Goal: Task Accomplishment & Management: Use online tool/utility

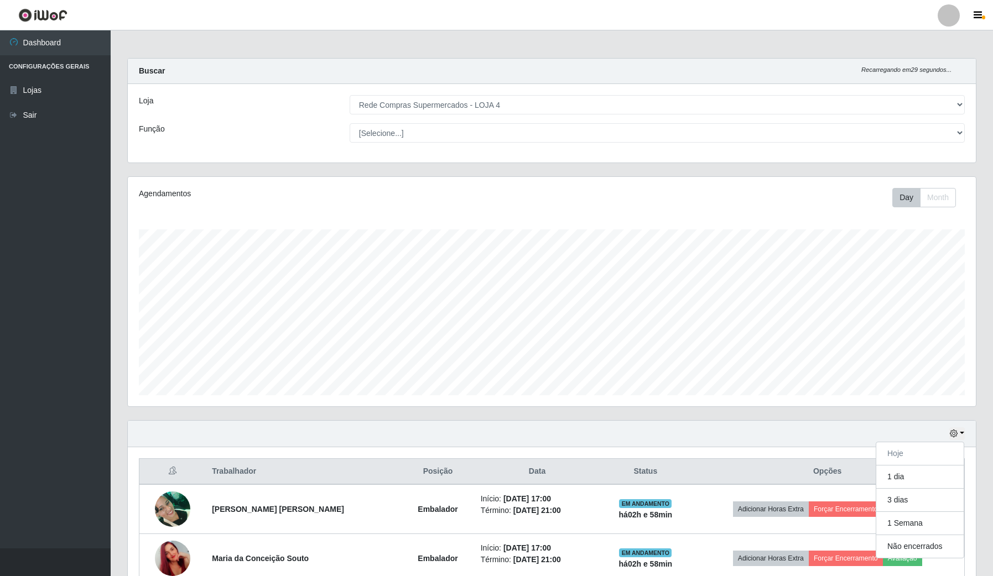
select select "159"
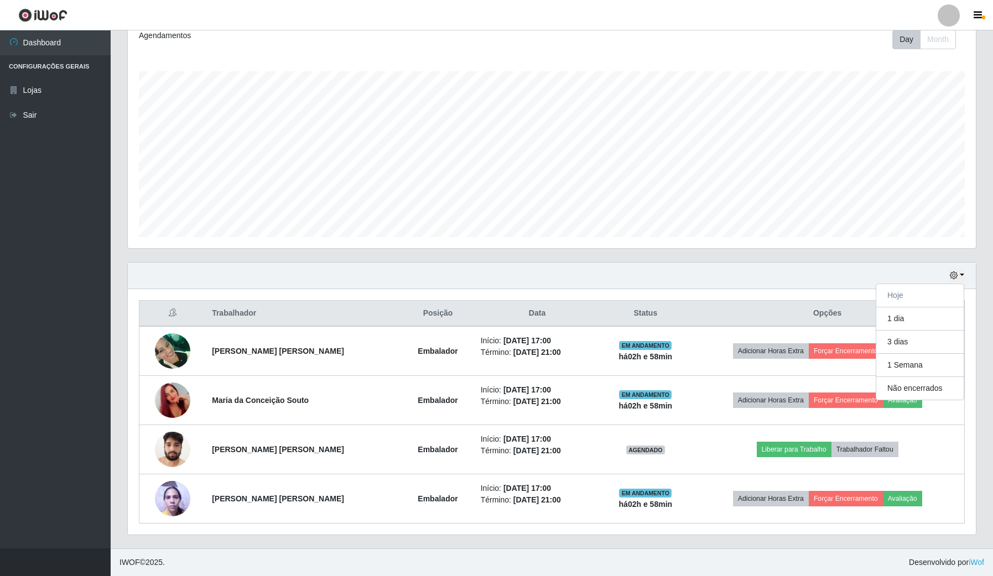
scroll to position [230, 847]
click at [911, 320] on button "1 dia" at bounding box center [919, 319] width 87 height 23
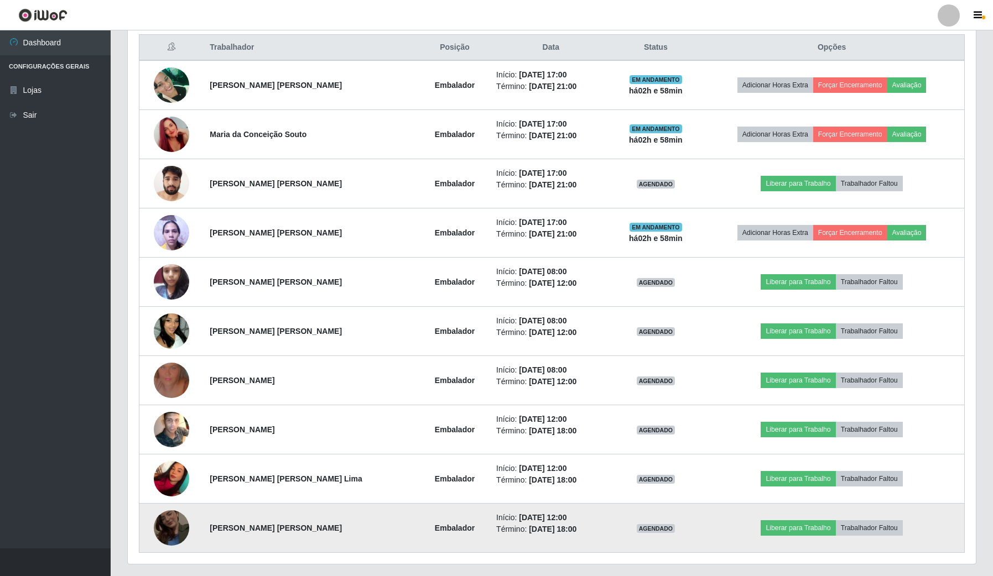
scroll to position [455, 0]
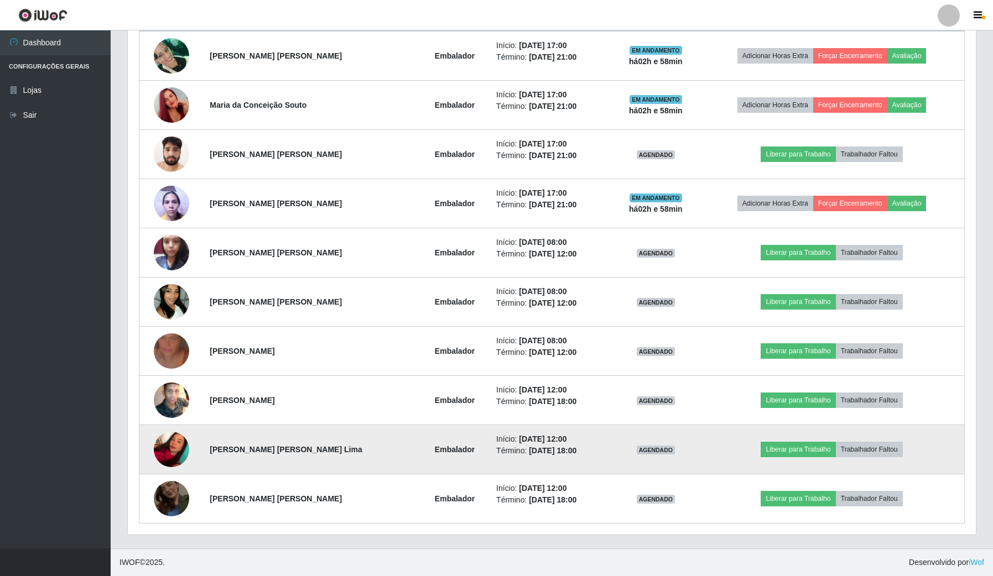
click at [173, 448] on img at bounding box center [171, 449] width 35 height 47
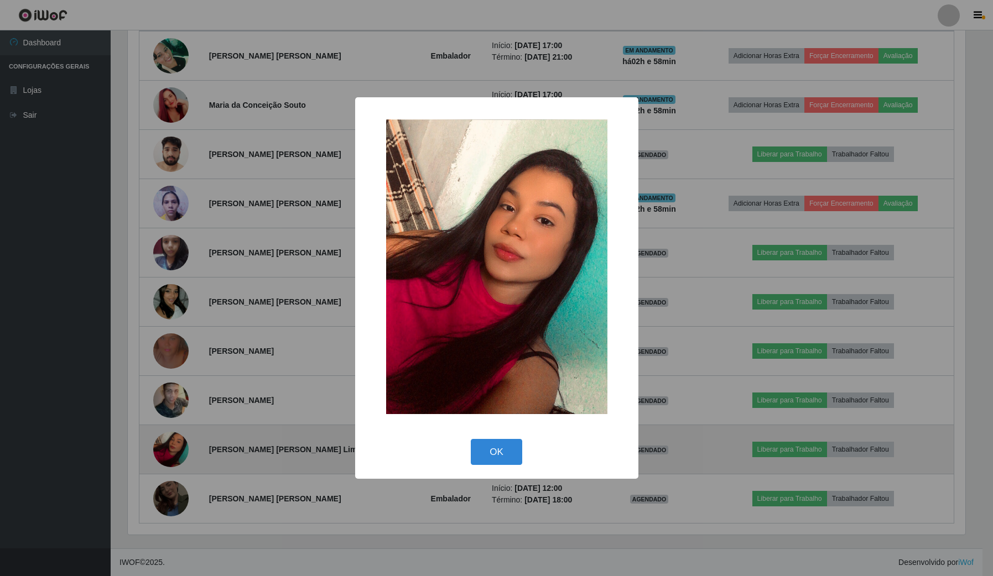
scroll to position [230, 840]
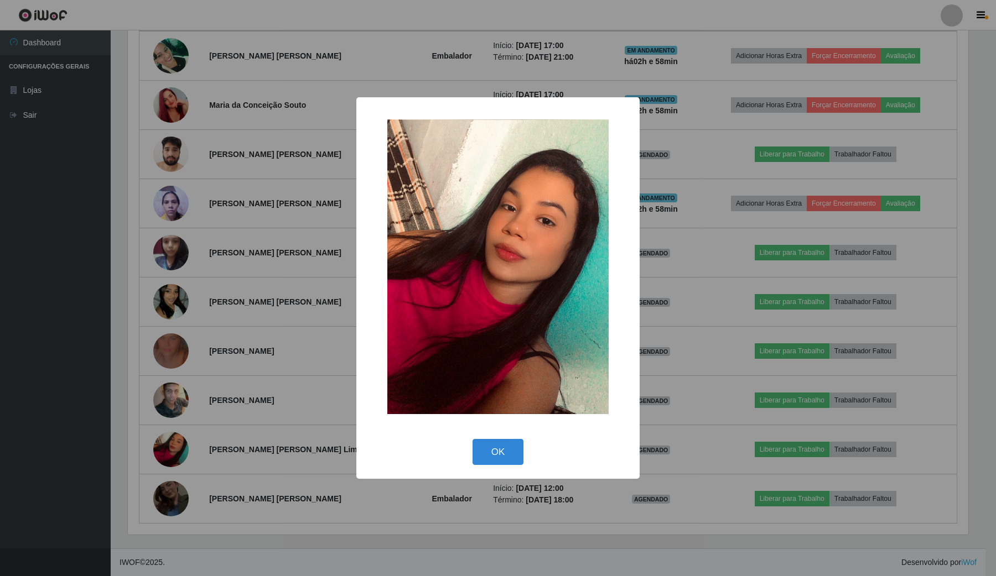
click at [1, 424] on div "× OK Cancel" at bounding box center [498, 288] width 996 height 576
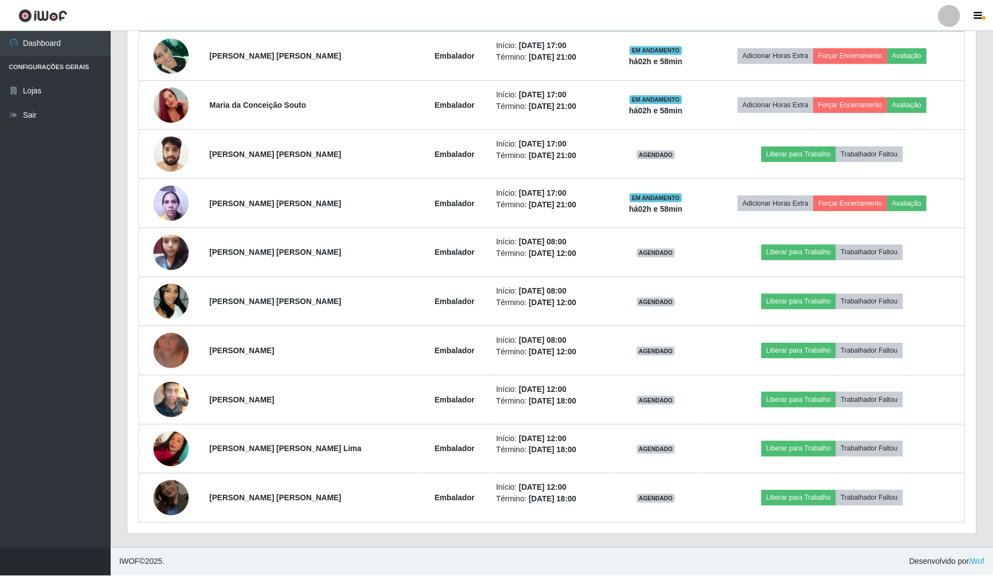
scroll to position [230, 847]
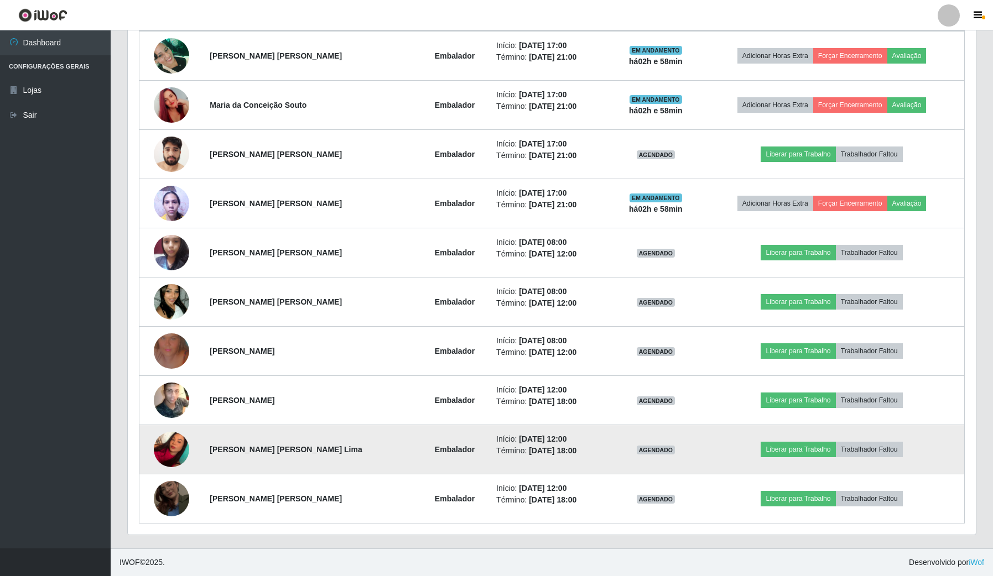
click at [175, 439] on img at bounding box center [171, 449] width 35 height 47
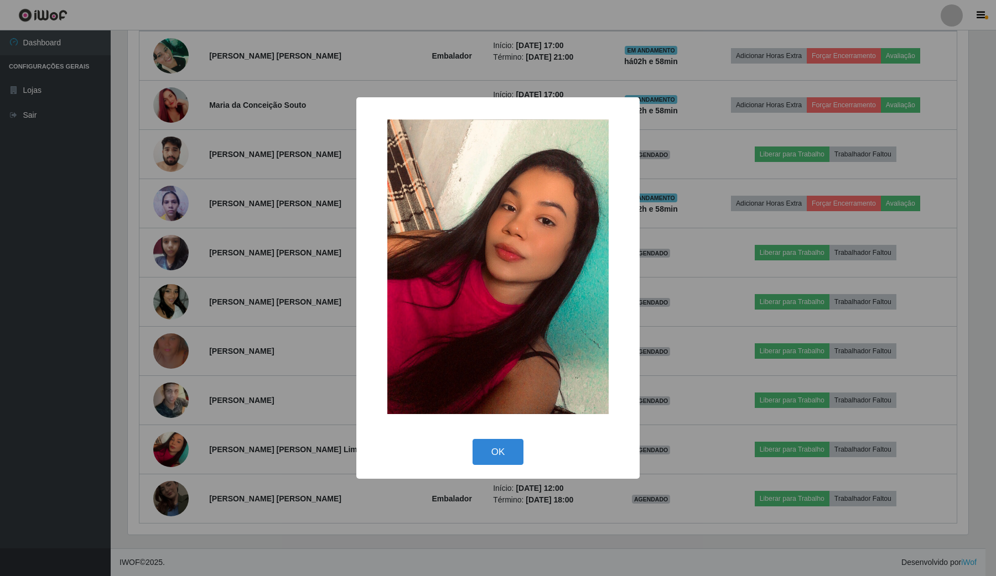
drag, startPoint x: 43, startPoint y: 425, endPoint x: 272, endPoint y: 562, distance: 266.9
click at [226, 543] on div "× OK Cancel" at bounding box center [498, 288] width 996 height 576
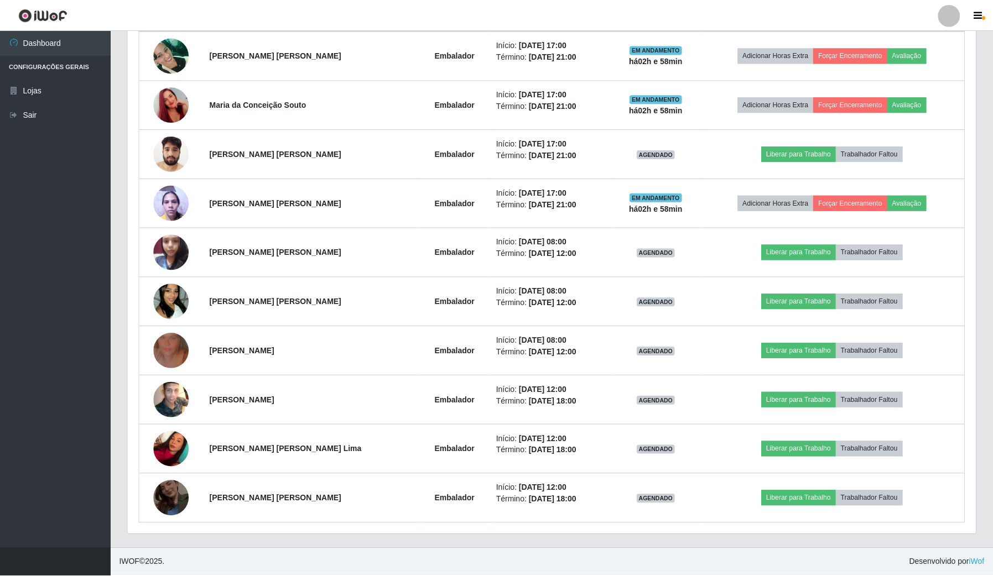
scroll to position [230, 847]
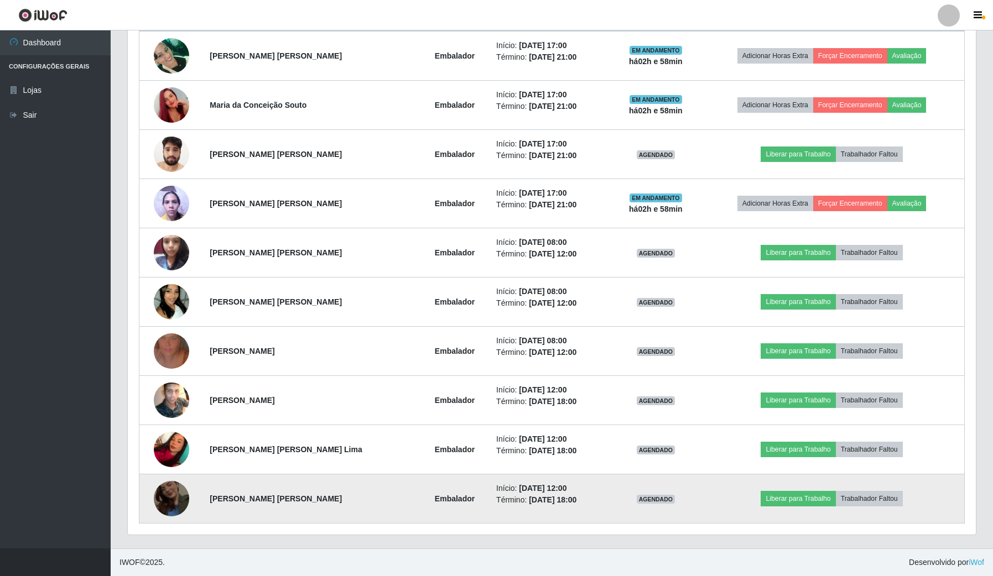
click at [175, 494] on img at bounding box center [171, 498] width 35 height 63
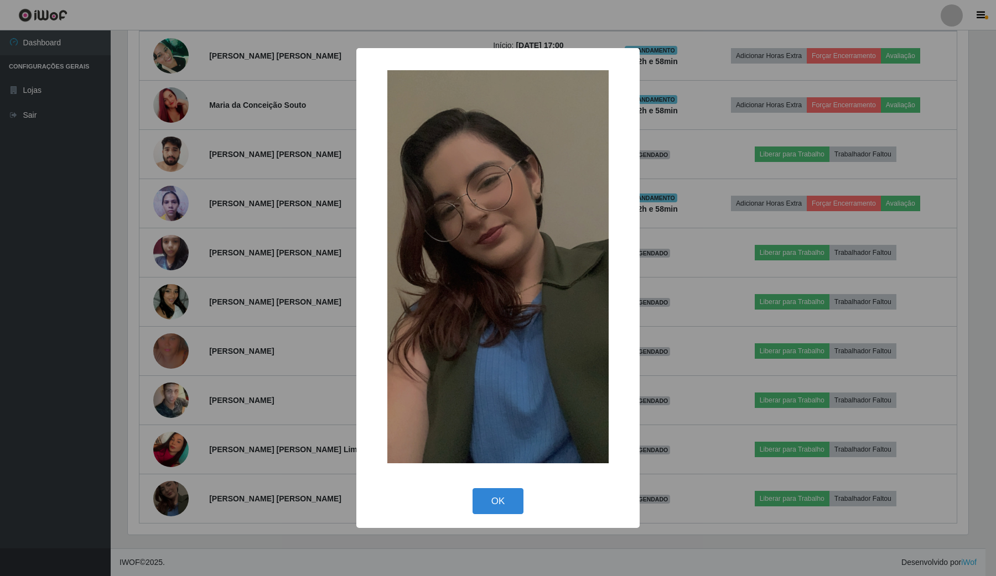
click at [79, 470] on div "× OK Cancel" at bounding box center [498, 288] width 996 height 576
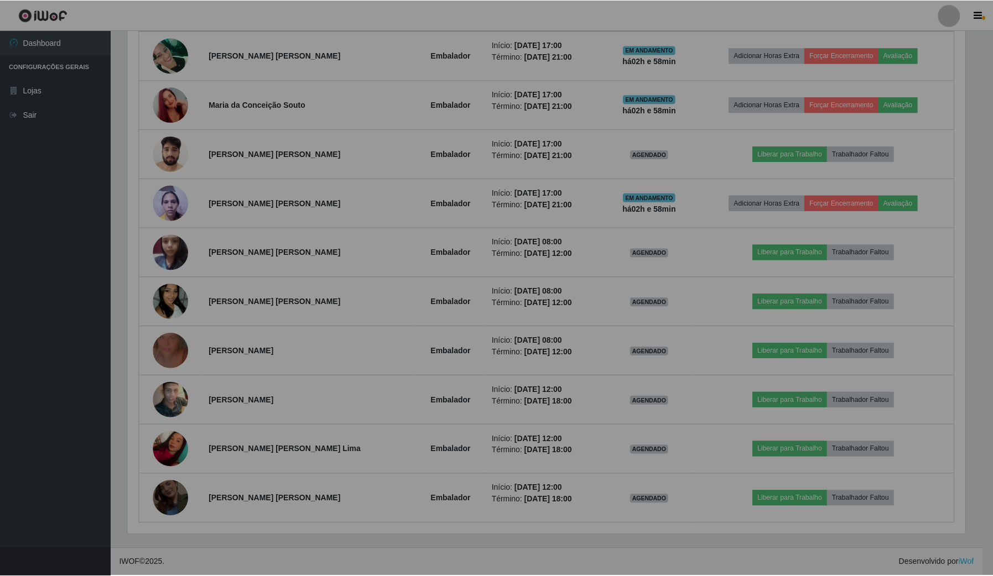
scroll to position [230, 847]
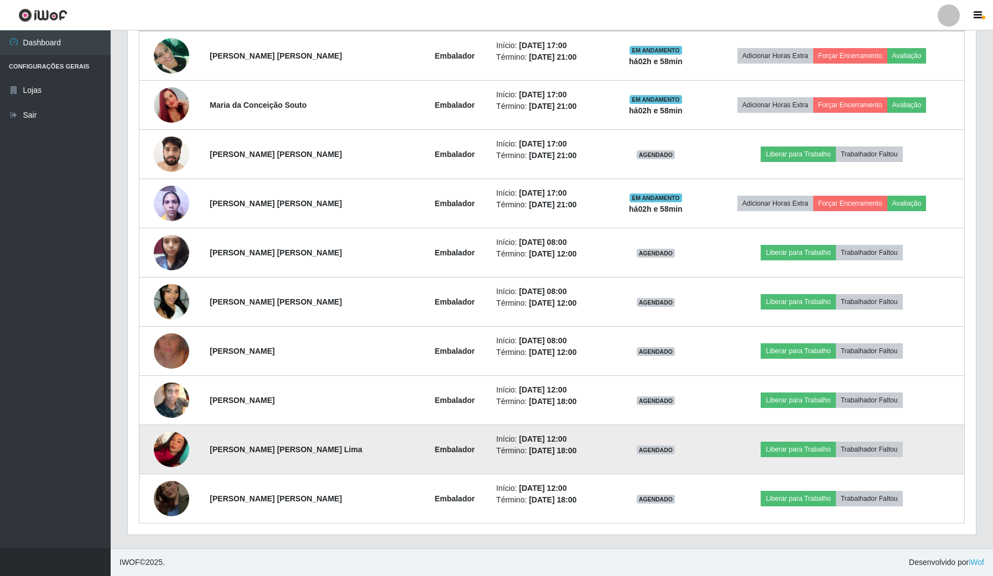
click at [169, 458] on img at bounding box center [171, 449] width 35 height 47
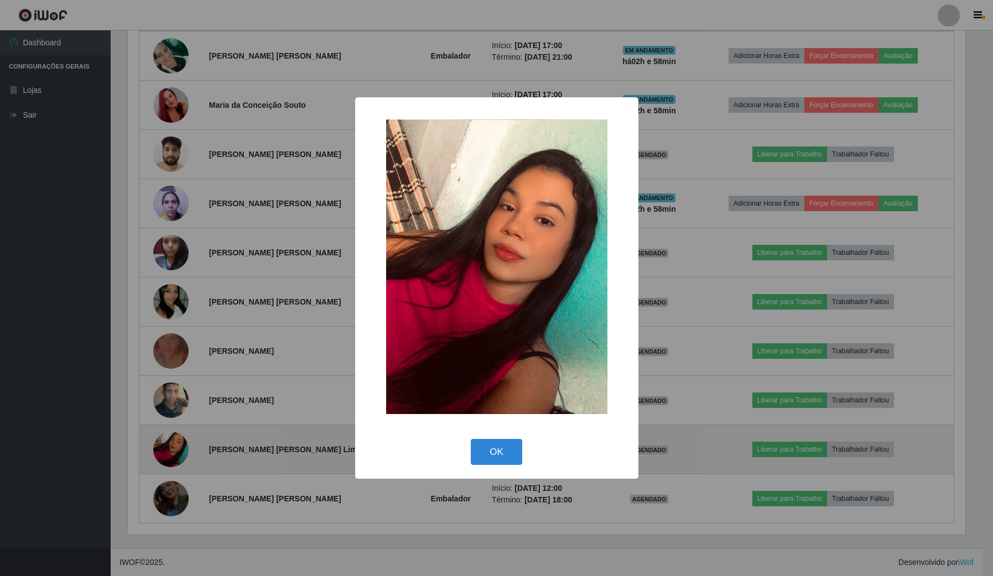
scroll to position [230, 840]
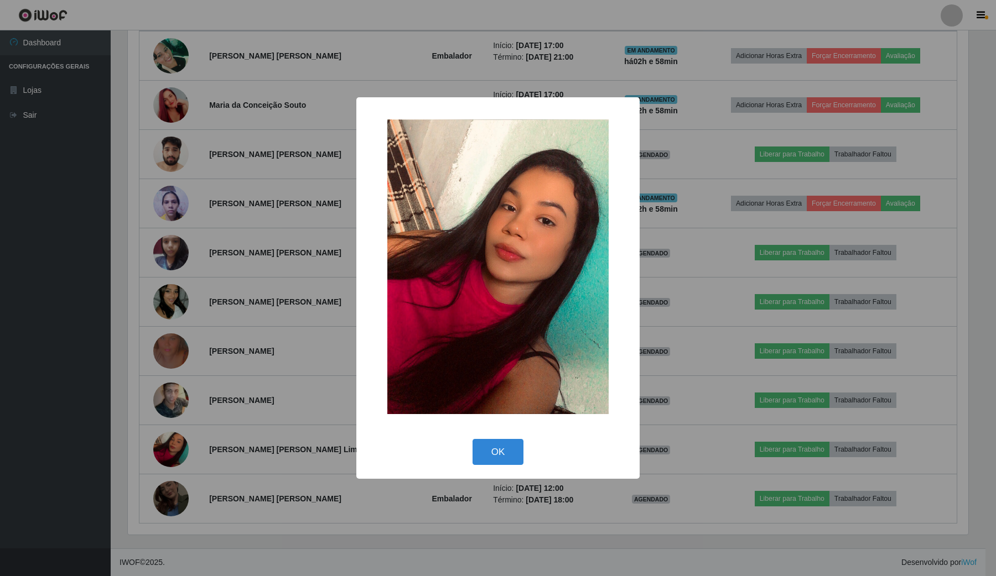
click at [12, 372] on div "× OK Cancel" at bounding box center [498, 288] width 996 height 576
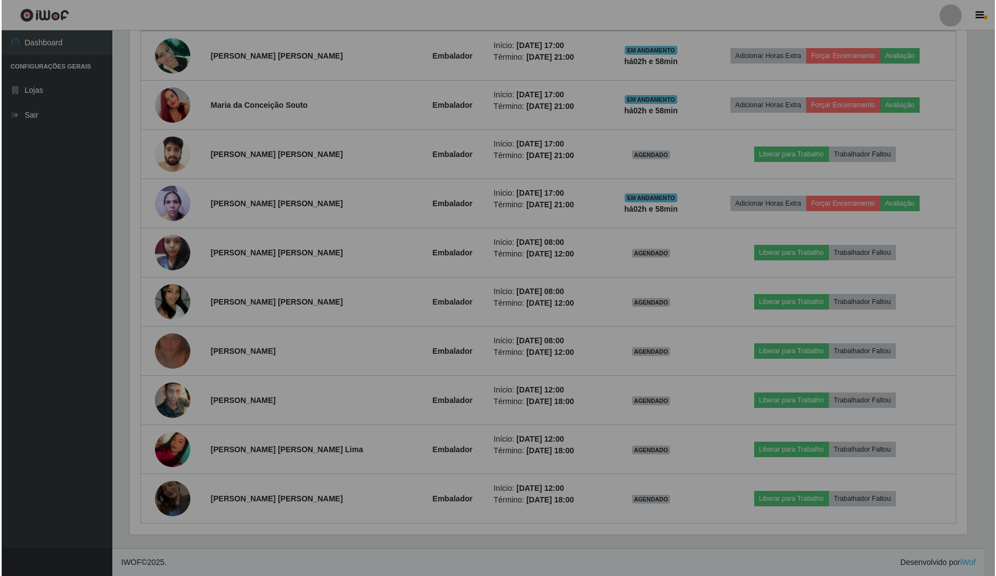
scroll to position [230, 847]
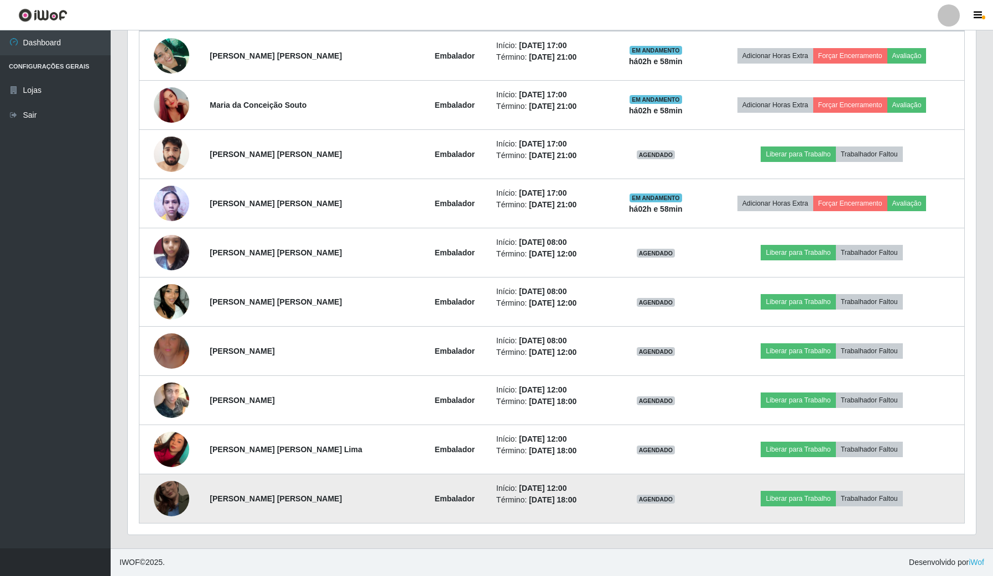
click at [173, 486] on img at bounding box center [171, 498] width 35 height 63
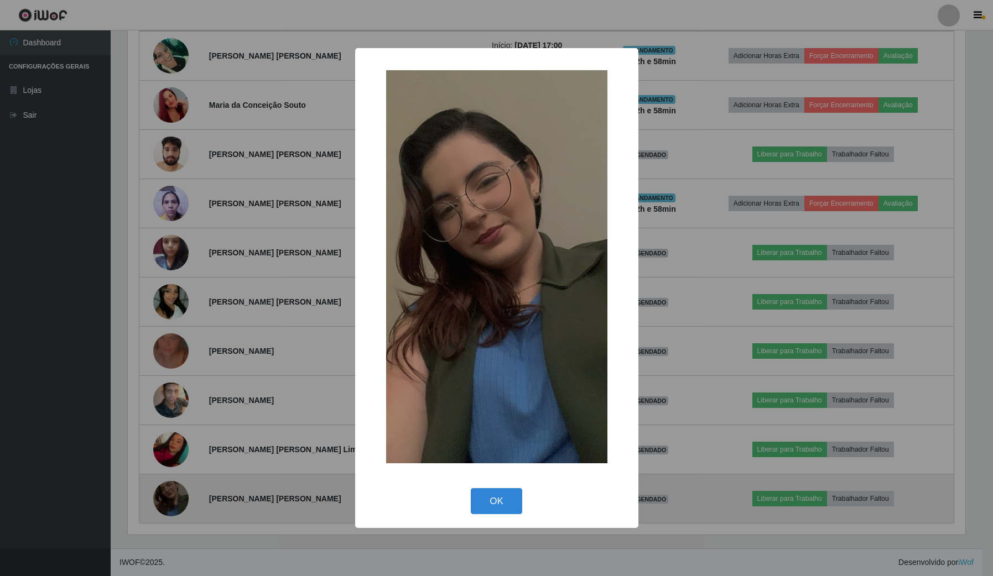
scroll to position [230, 840]
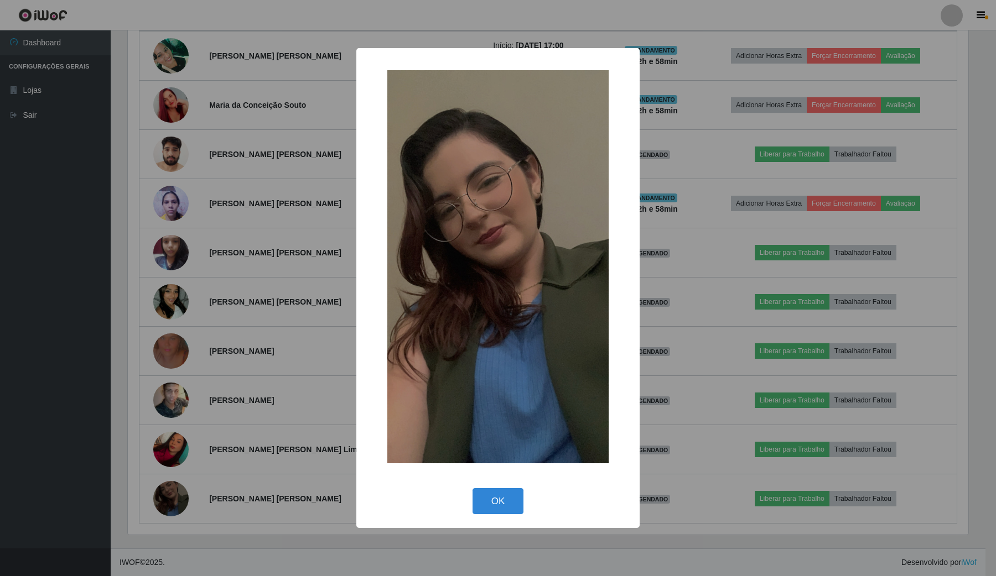
click at [9, 374] on div "× OK Cancel" at bounding box center [498, 288] width 996 height 576
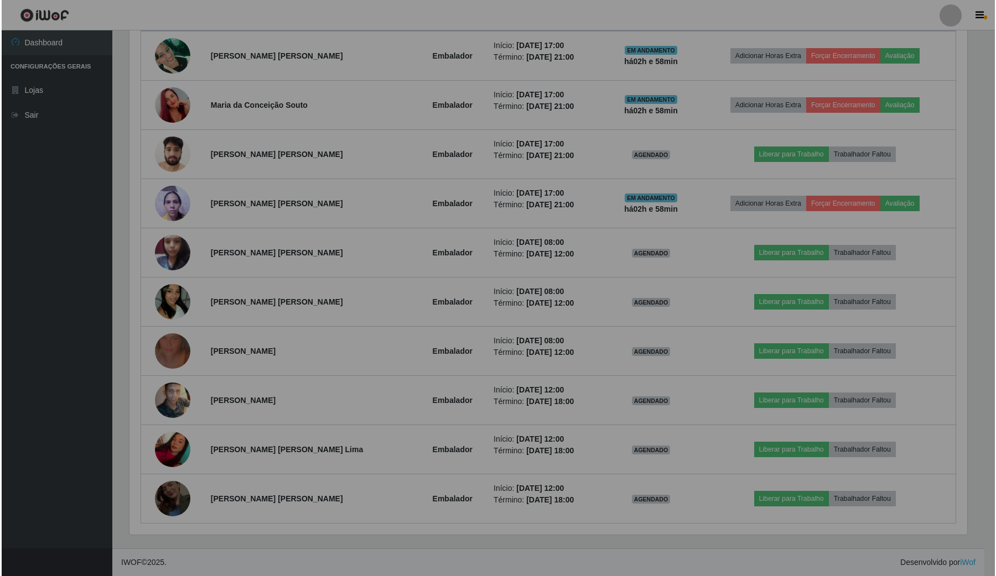
scroll to position [230, 847]
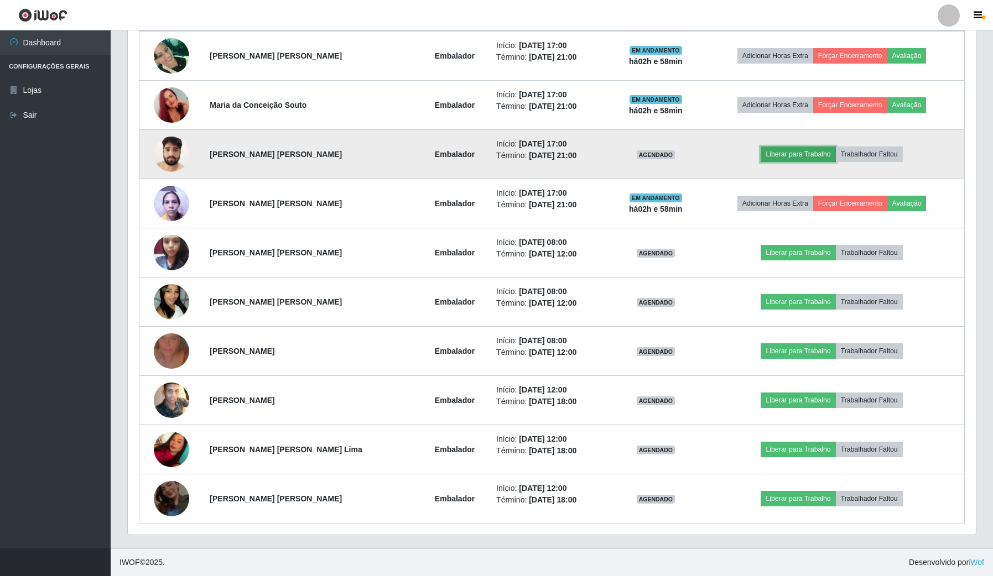
click at [789, 155] on button "Liberar para Trabalho" at bounding box center [797, 154] width 75 height 15
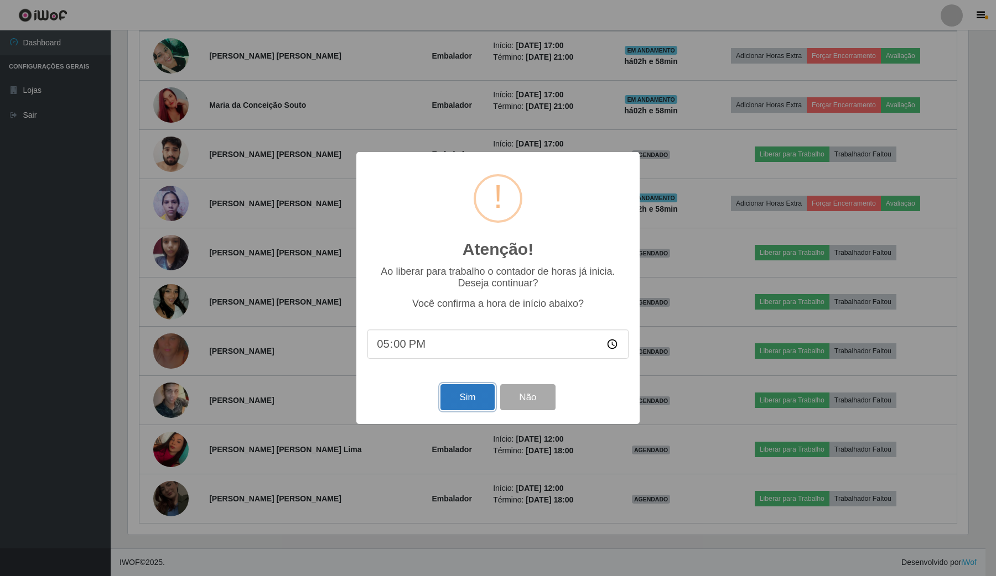
click at [468, 402] on button "Sim" at bounding box center [467, 397] width 54 height 26
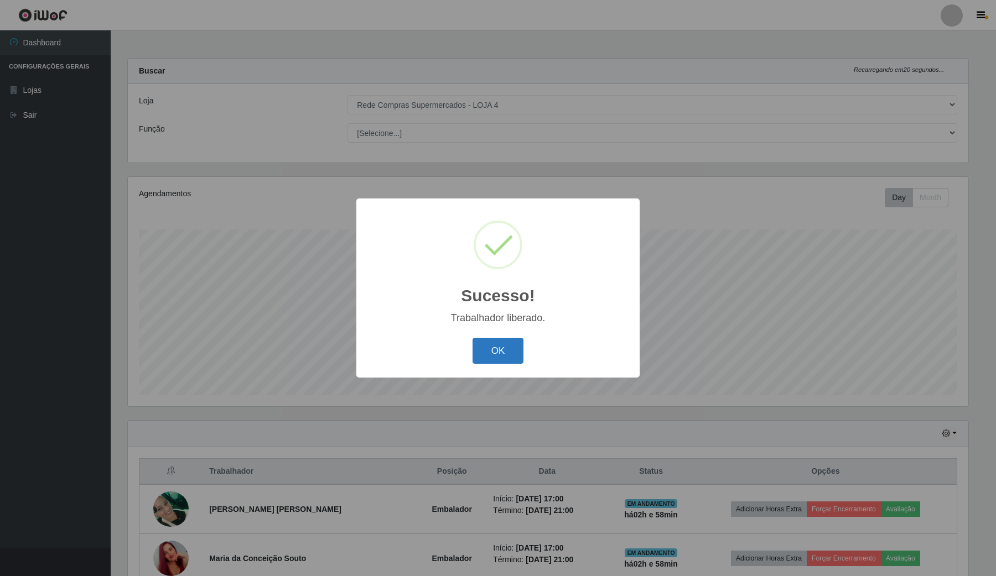
click at [493, 358] on button "OK" at bounding box center [497, 351] width 51 height 26
